Goal: Information Seeking & Learning: Learn about a topic

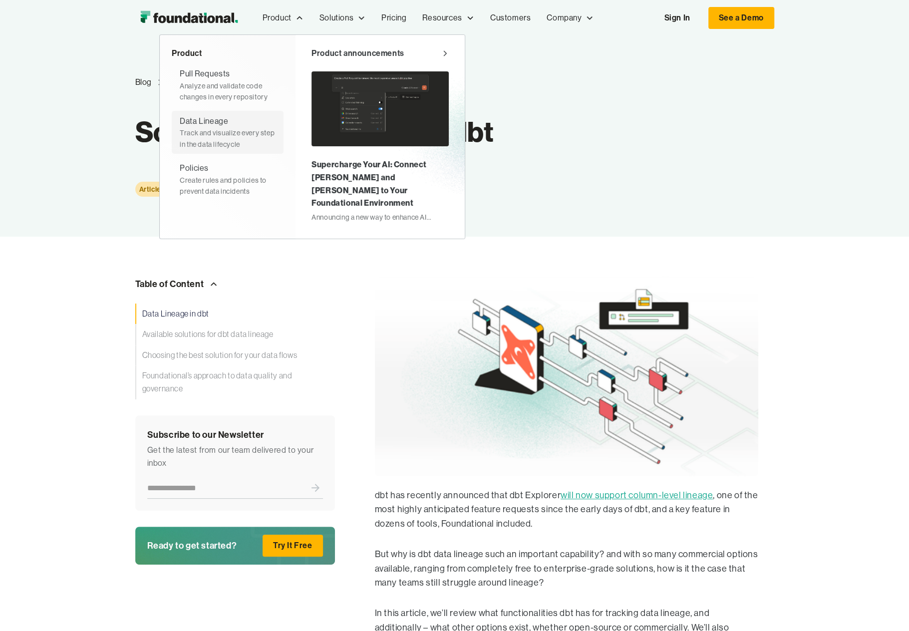
click at [222, 124] on div "Data Lineage" at bounding box center [204, 121] width 48 height 13
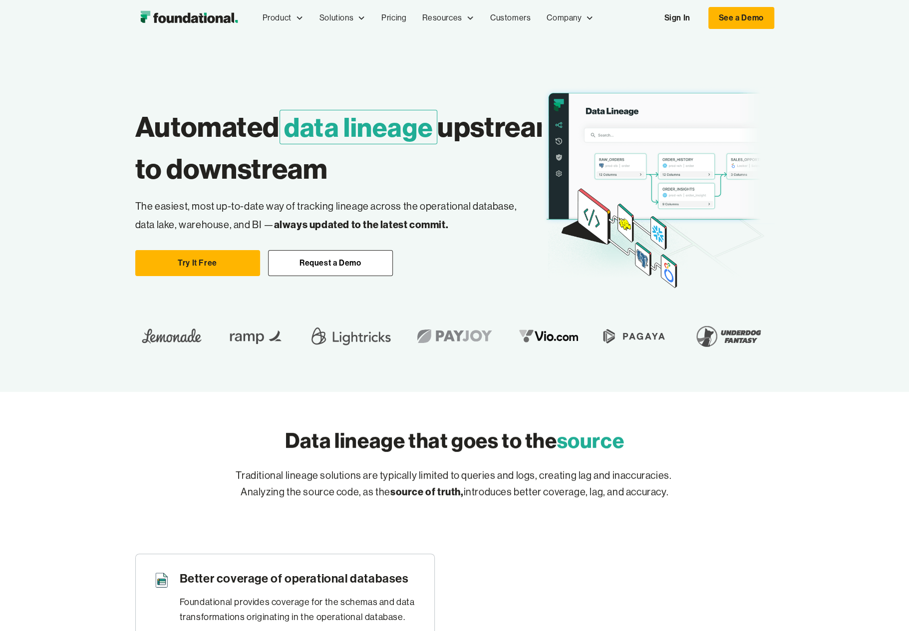
click at [388, 16] on link "Pricing" at bounding box center [393, 17] width 41 height 33
